Goal: Navigation & Orientation: Find specific page/section

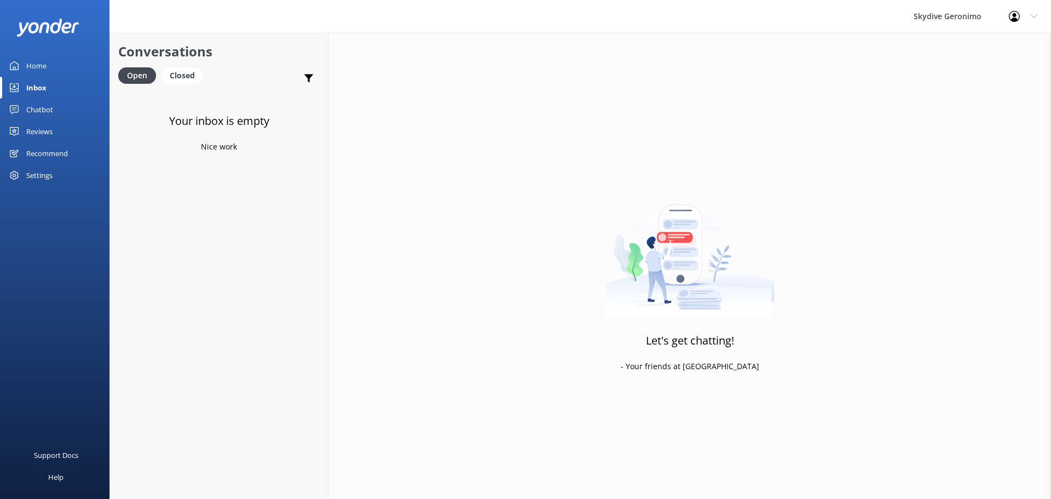
drag, startPoint x: 189, startPoint y: 64, endPoint x: 189, endPoint y: 88, distance: 24.1
click at [189, 66] on div "Conversations Open Closed Important Converted Assigned to me Unassigned" at bounding box center [219, 61] width 218 height 57
click at [187, 72] on div "Closed" at bounding box center [183, 75] width 42 height 16
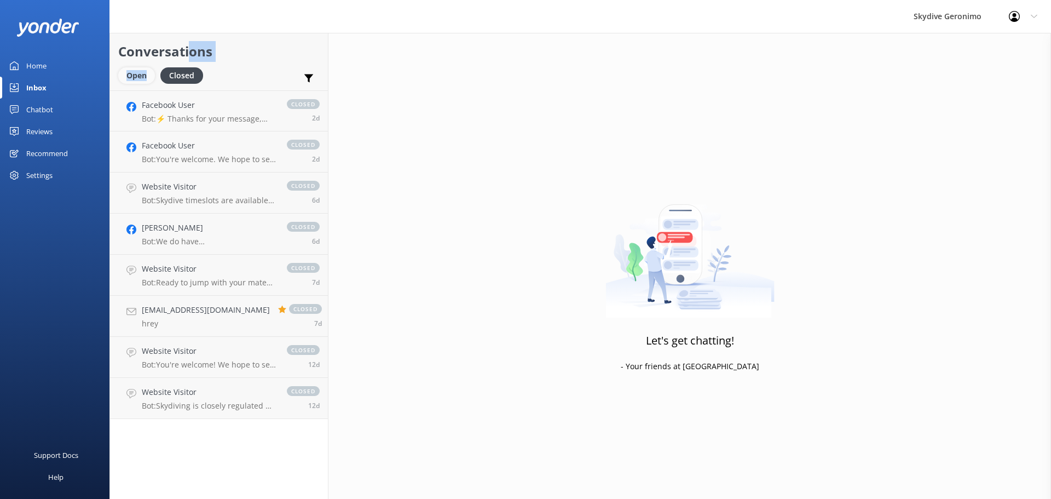
click at [141, 77] on div "Open" at bounding box center [136, 75] width 37 height 16
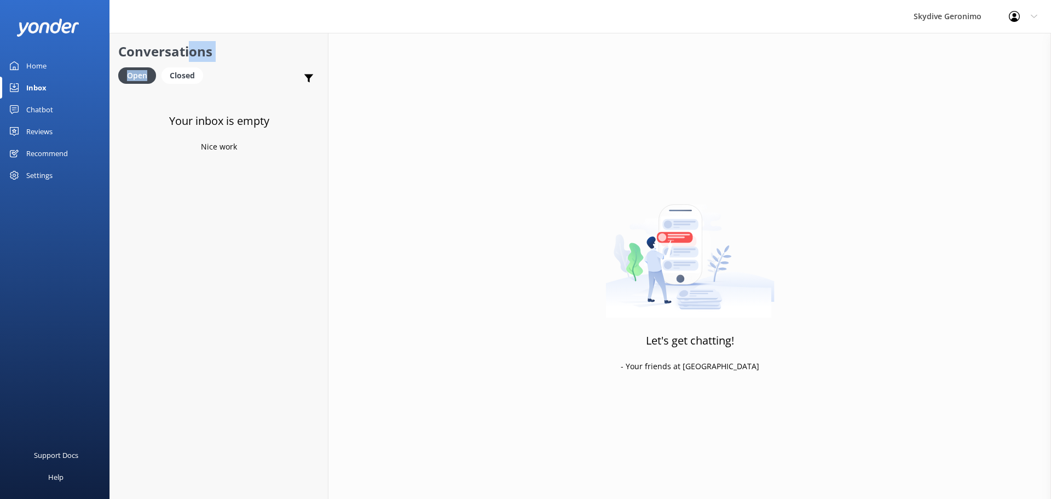
click at [76, 90] on link "Inbox" at bounding box center [55, 88] width 110 height 22
click at [54, 62] on link "Home" at bounding box center [55, 66] width 110 height 22
click at [38, 75] on div "Home" at bounding box center [36, 66] width 20 height 22
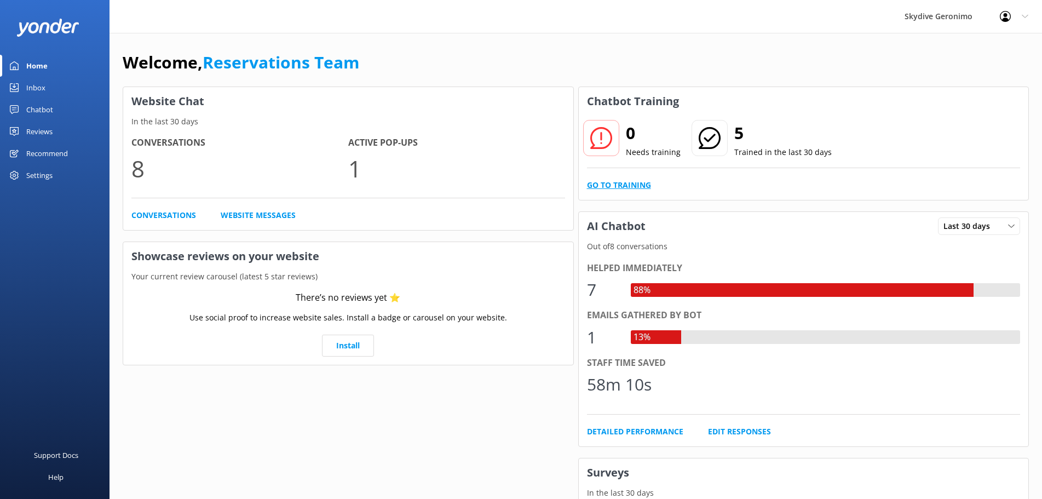
click at [641, 181] on link "Go to Training" at bounding box center [619, 185] width 64 height 12
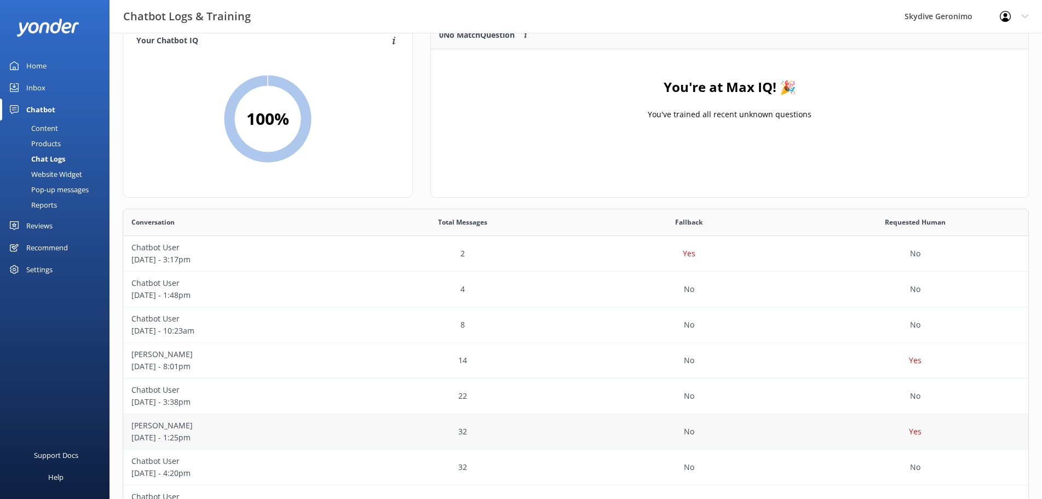
scroll to position [55, 0]
